Goal: Check status: Check status

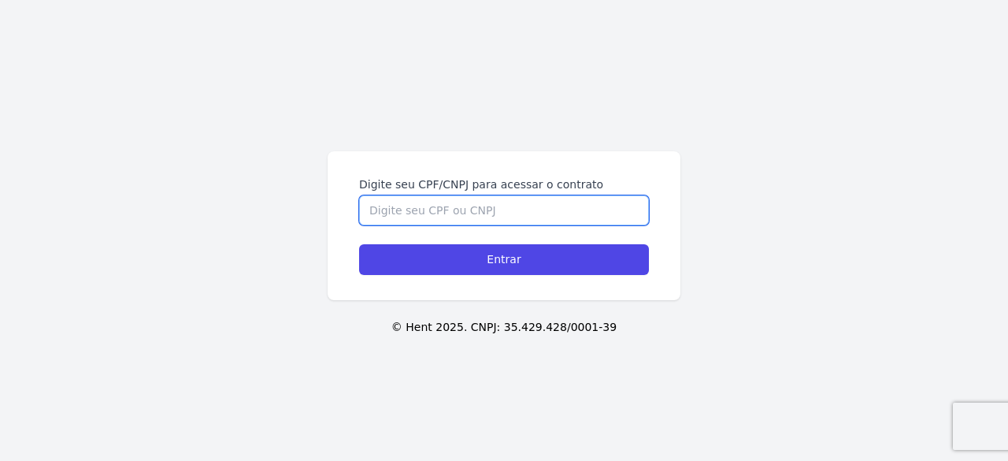
click at [503, 213] on input "Digite seu CPF/CNPJ para acessar o contrato" at bounding box center [504, 210] width 290 height 30
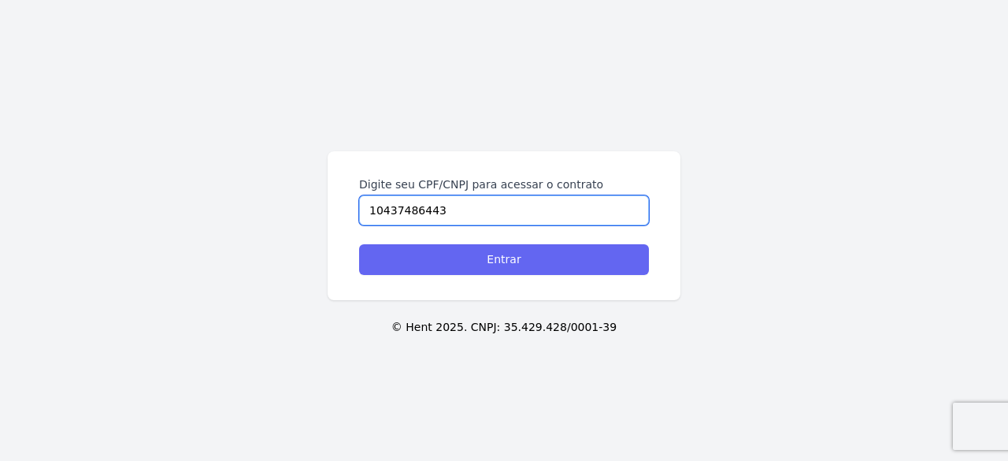
type input "10437486443"
click at [583, 259] on input "Entrar" at bounding box center [504, 259] width 290 height 31
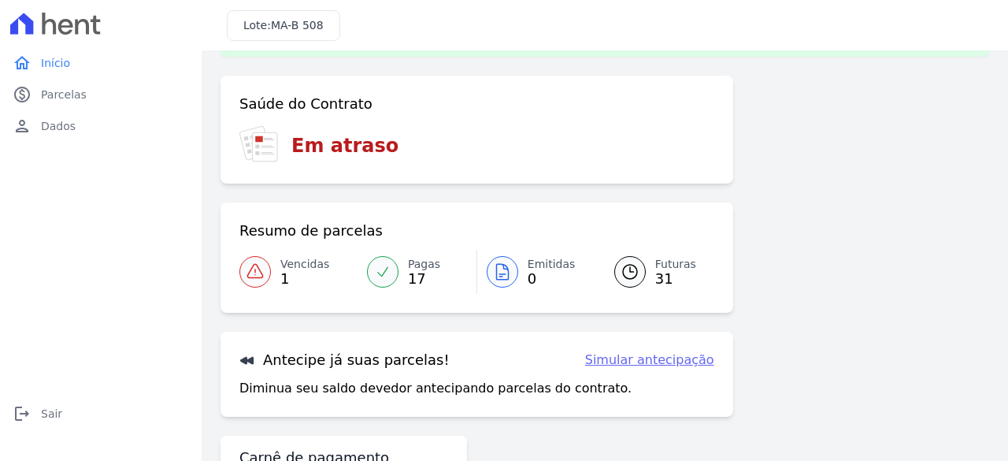
scroll to position [79, 0]
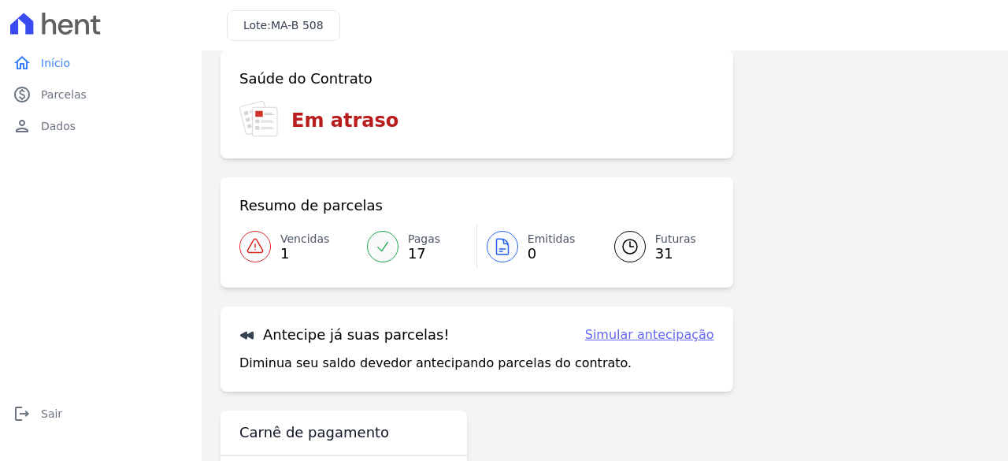
click at [264, 231] on link "Vencidas 1" at bounding box center [298, 247] width 118 height 44
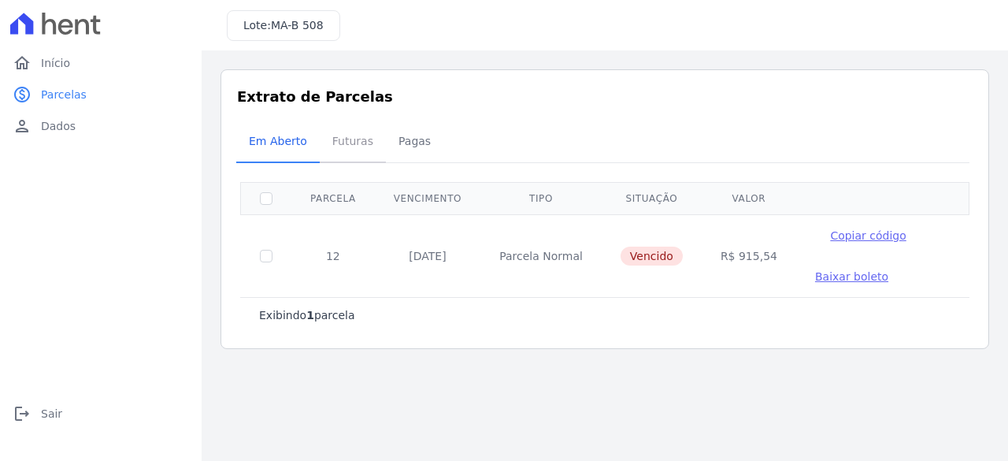
click at [356, 144] on span "Futuras" at bounding box center [353, 141] width 60 height 32
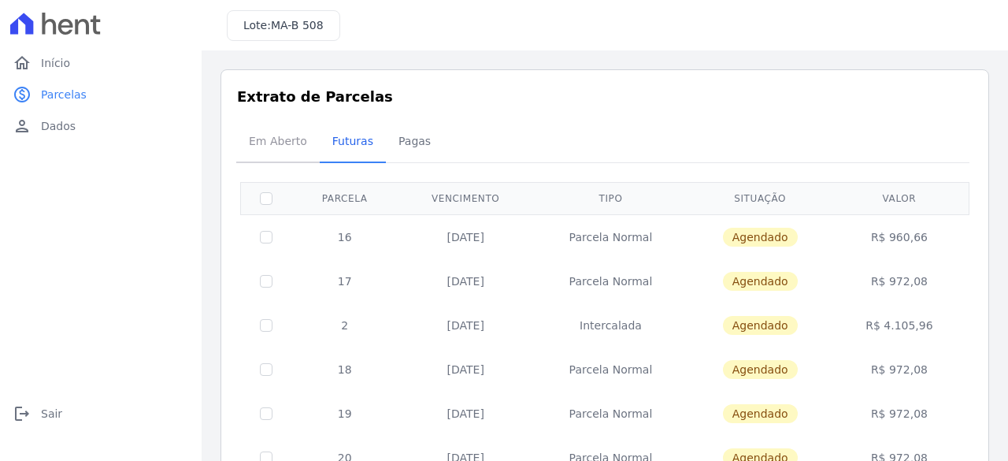
click at [251, 139] on span "Em Aberto" at bounding box center [277, 141] width 77 height 32
